Goal: Book appointment/travel/reservation

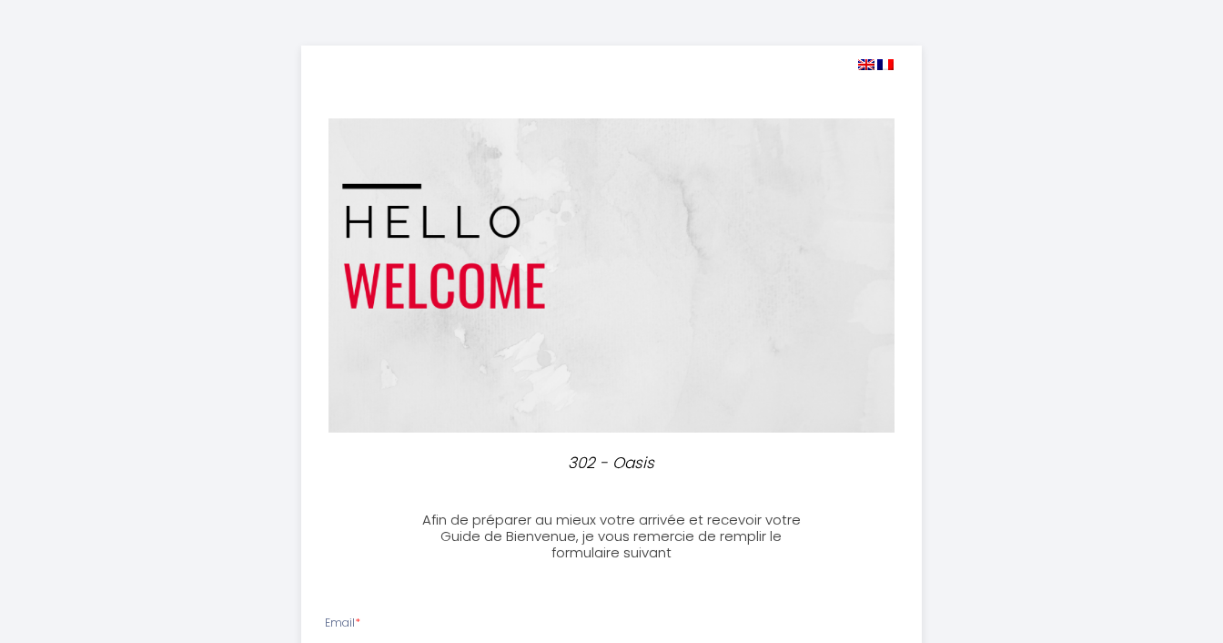
select select
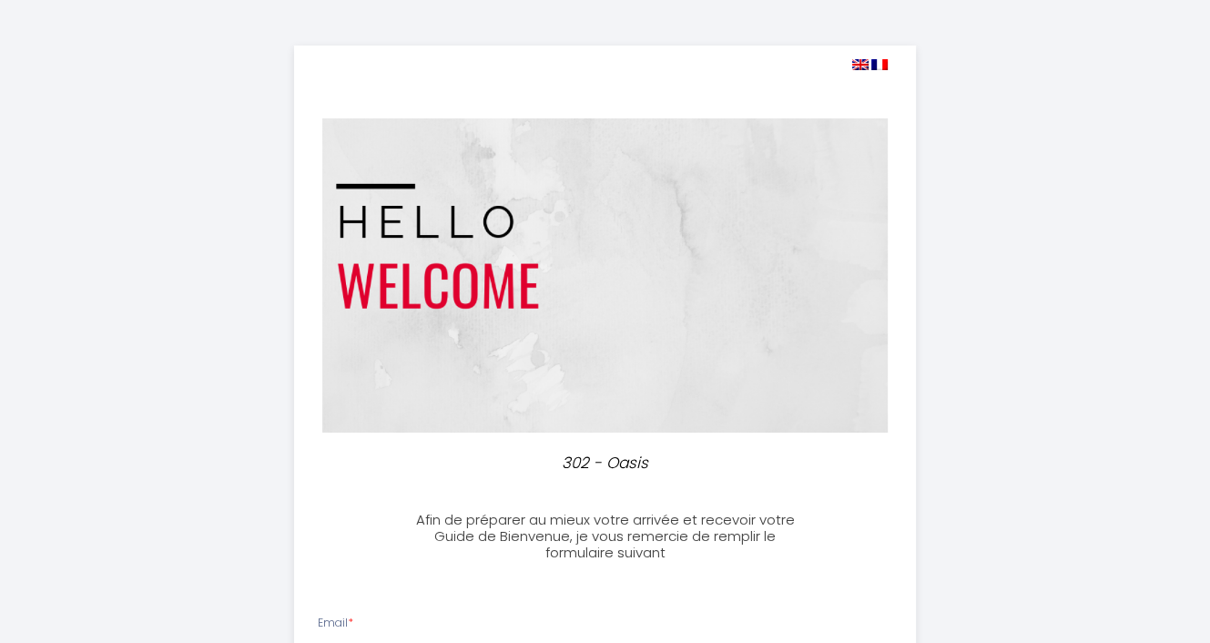
click at [858, 71] on span at bounding box center [869, 64] width 35 height 17
click at [858, 62] on img at bounding box center [860, 64] width 16 height 11
select select
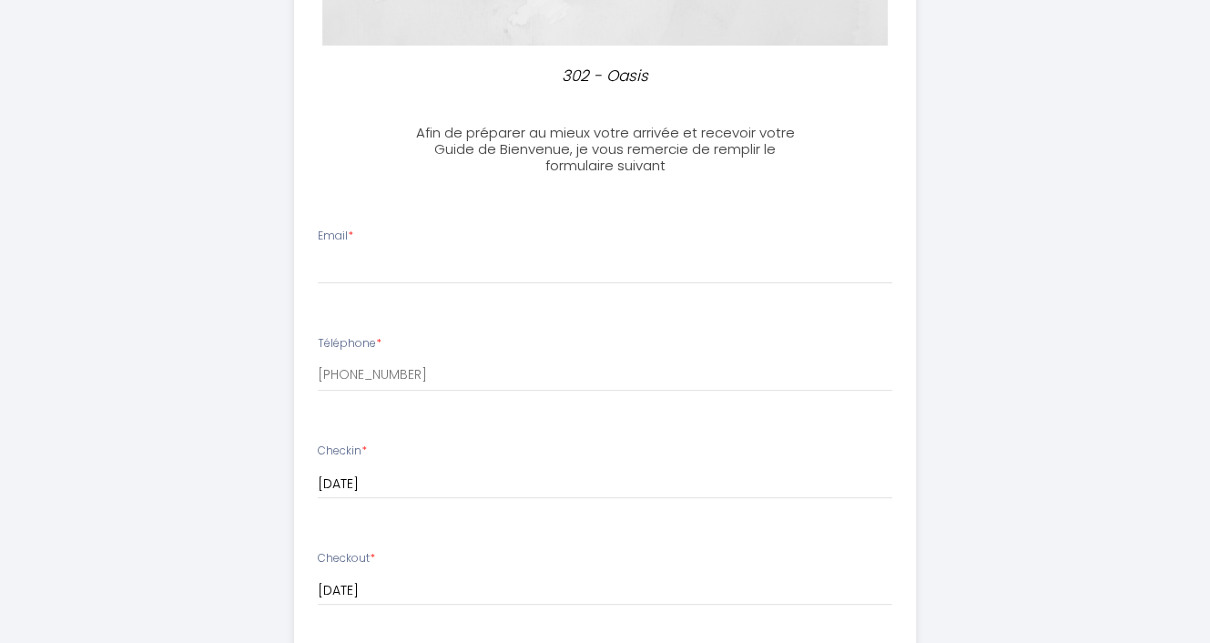
scroll to position [390, 0]
click at [534, 261] on input "Email *" at bounding box center [605, 264] width 574 height 33
type input "[EMAIL_ADDRESS][DOMAIN_NAME]"
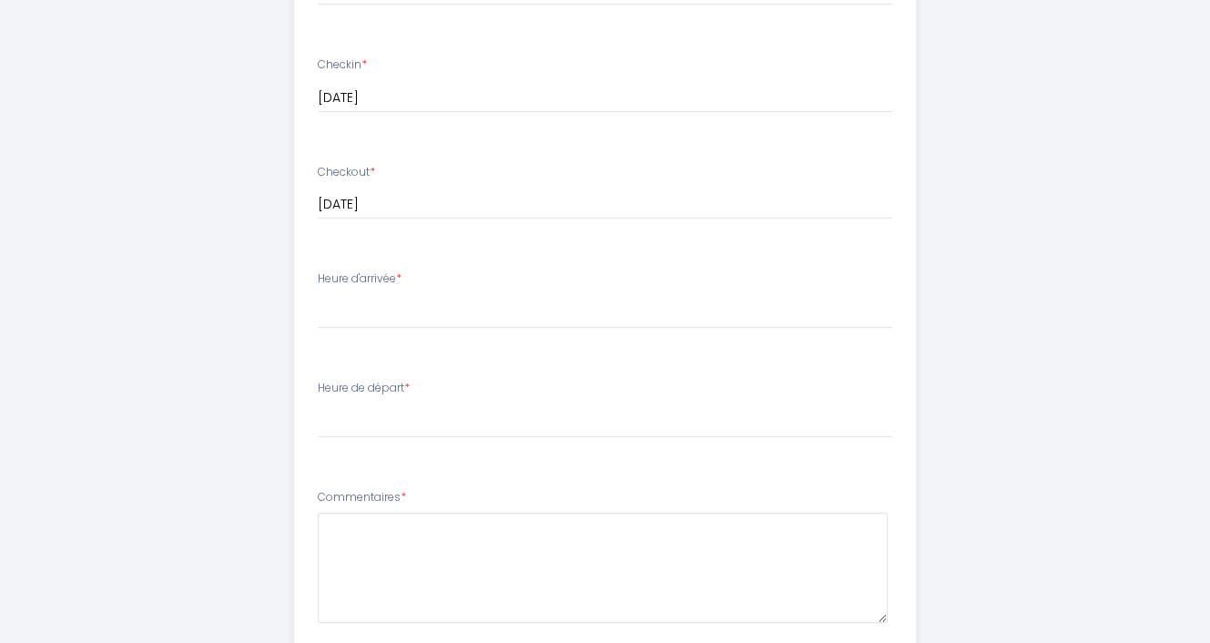
scroll to position [779, 0]
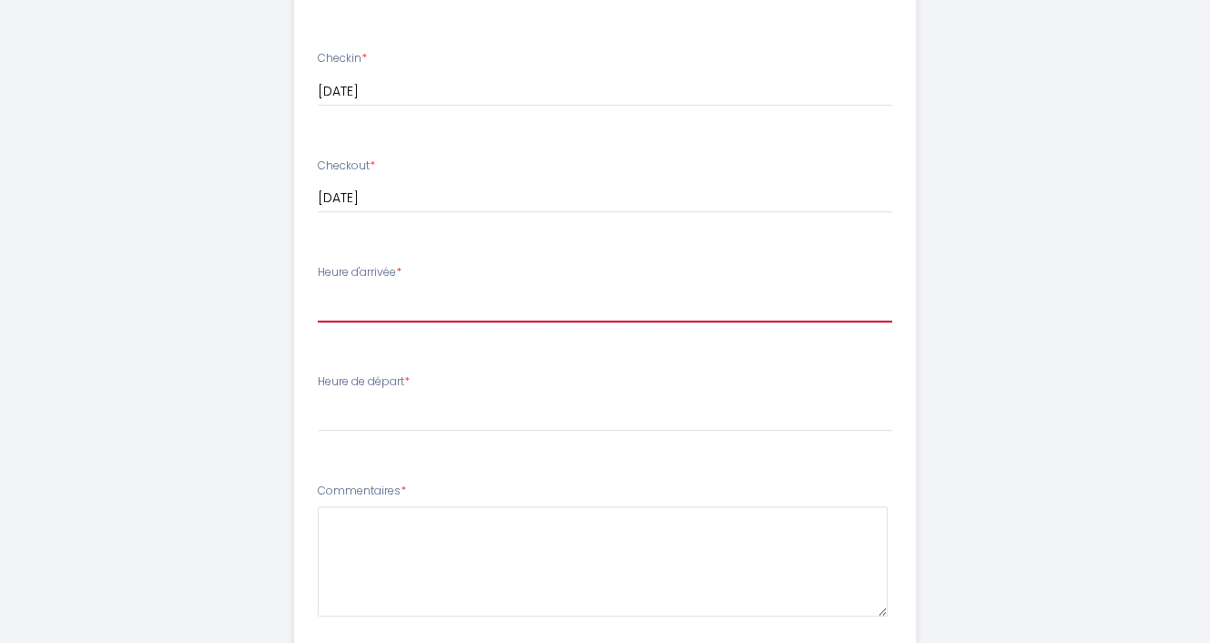
click at [457, 313] on select "17:00 17:30 18:00 18:30 19:00 19:30 20:00 20:30 21:00 21:30 22:00 22:30 23:00 2…" at bounding box center [605, 305] width 574 height 35
select select "17:00"
click at [318, 288] on select "17:00 17:30 18:00 18:30 19:00 19:30 20:00 20:30 21:00 21:30 22:00 22:30 23:00 2…" at bounding box center [605, 305] width 574 height 35
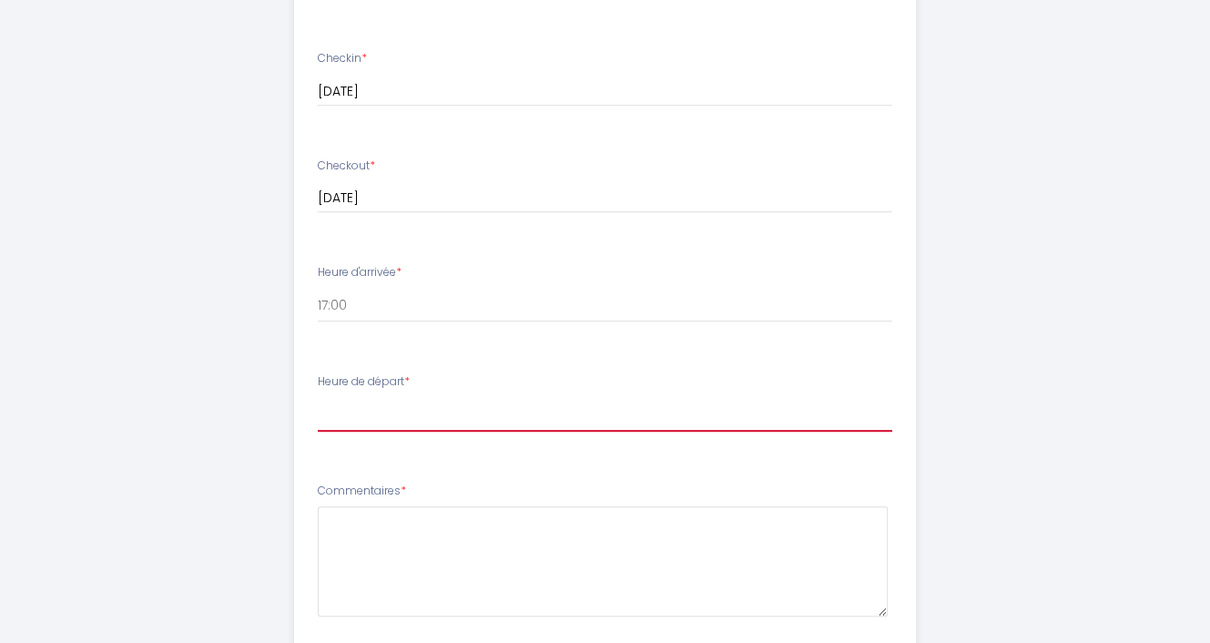
click at [442, 420] on select "00:00 00:30 01:00 01:30 02:00 02:30 03:00 03:30 04:00 04:30 05:00 05:30 06:00 0…" at bounding box center [605, 414] width 574 height 35
select select "11:00"
click at [318, 397] on select "00:00 00:30 01:00 01:30 02:00 02:30 03:00 03:30 04:00 04:30 05:00 05:30 06:00 0…" at bounding box center [605, 414] width 574 height 35
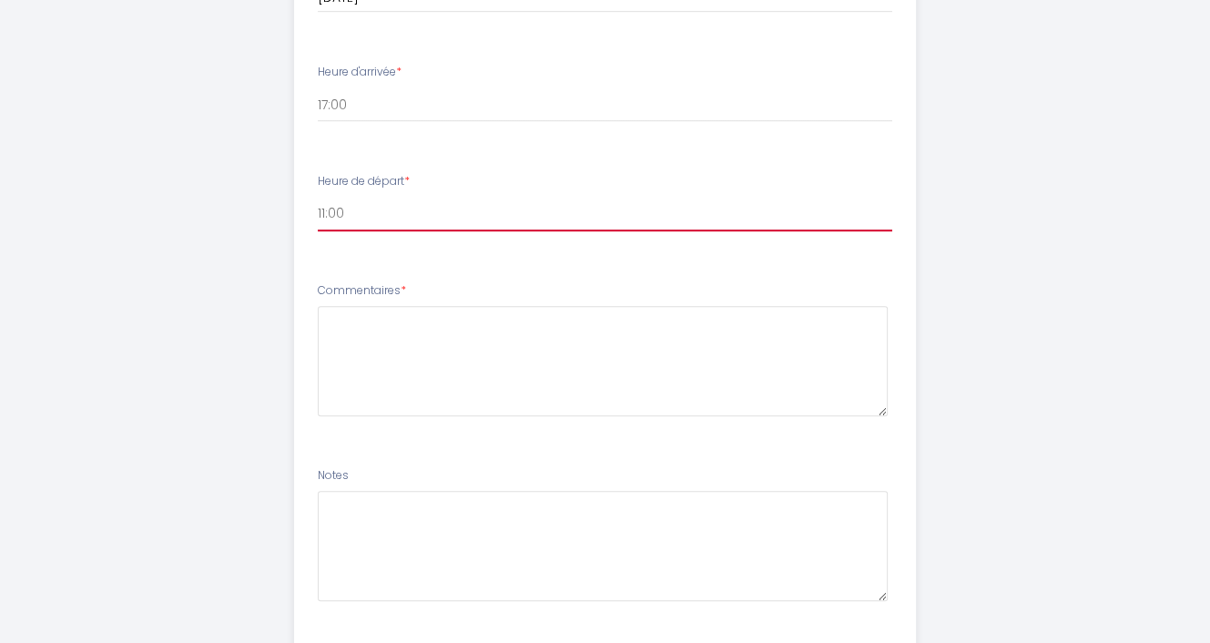
scroll to position [1034, 0]
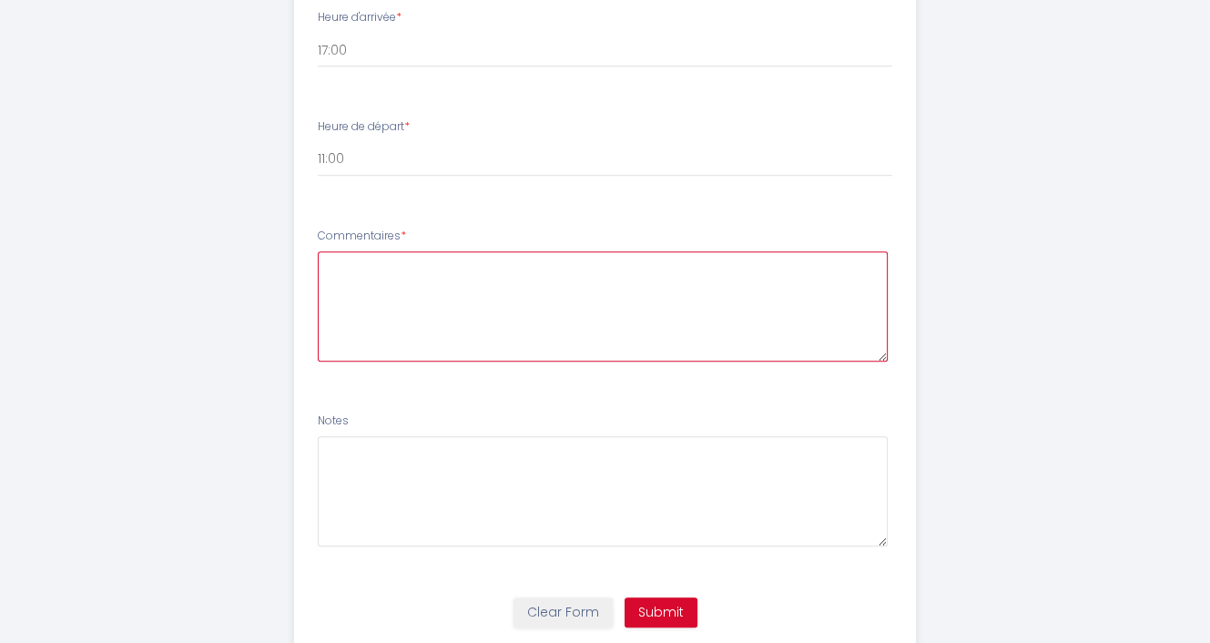
click at [599, 297] on textarea at bounding box center [603, 306] width 570 height 110
type textarea "M"
type textarea "No comments"
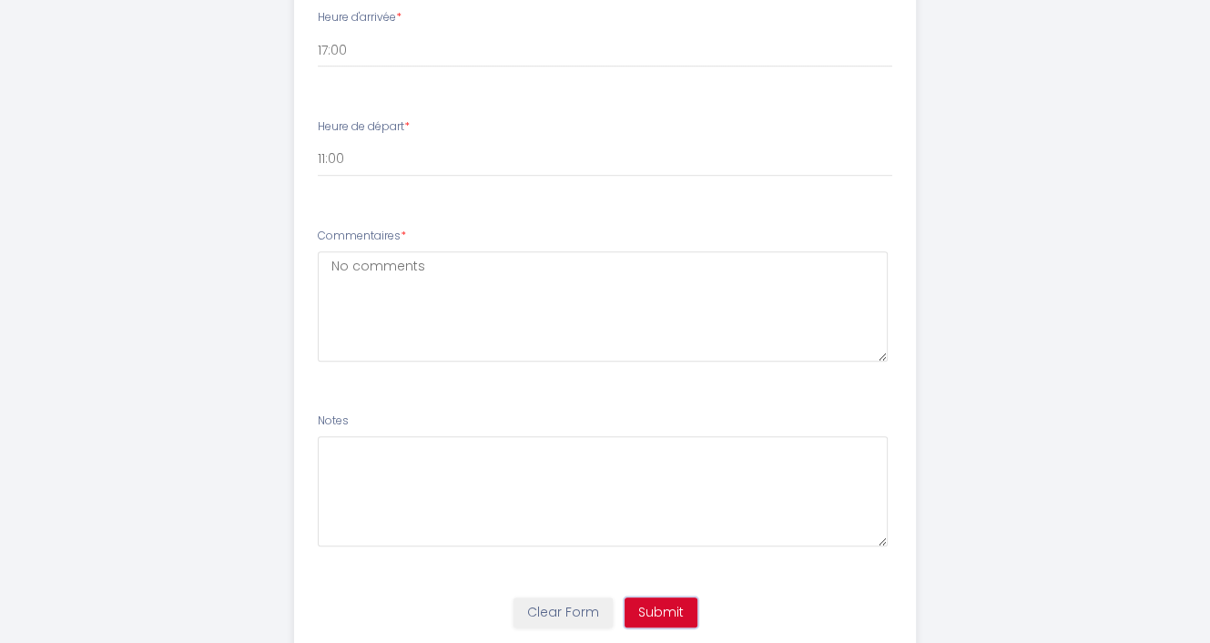
click at [632, 609] on button "Submit" at bounding box center [660, 612] width 73 height 31
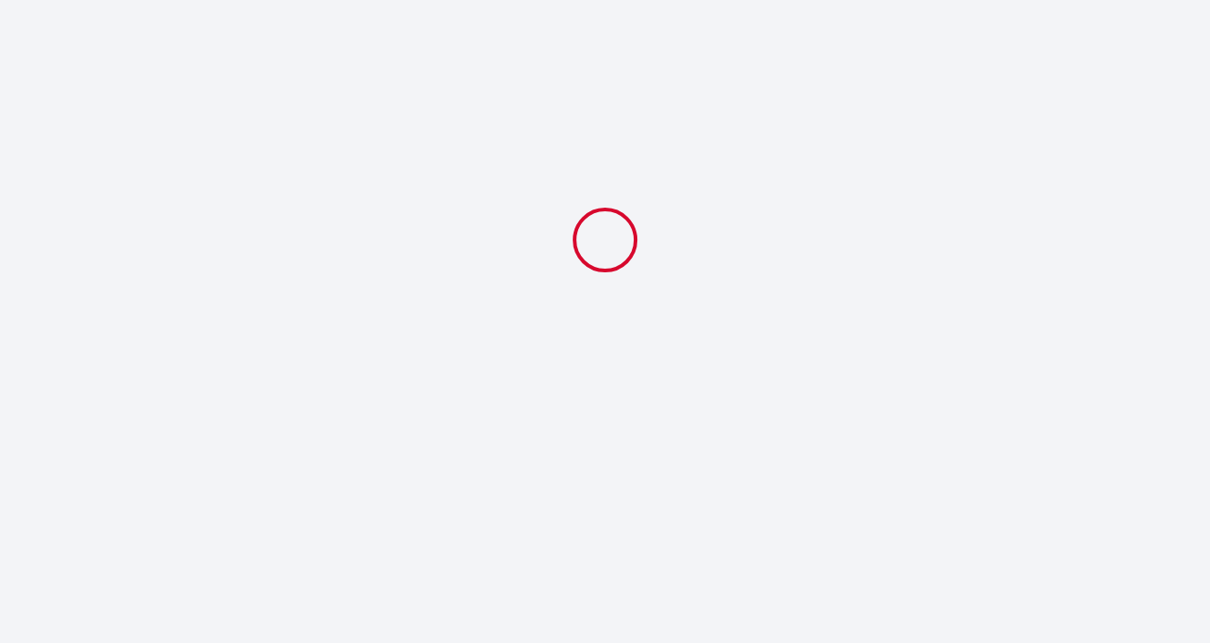
scroll to position [0, 0]
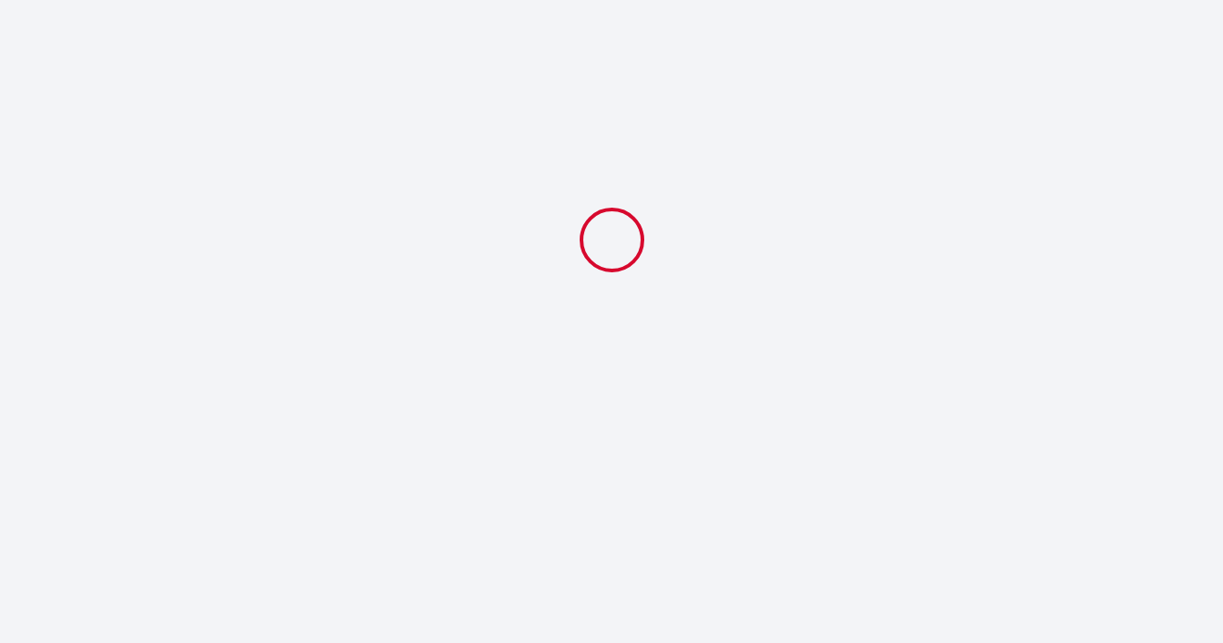
select select "11:00"
